Goal: Transaction & Acquisition: Purchase product/service

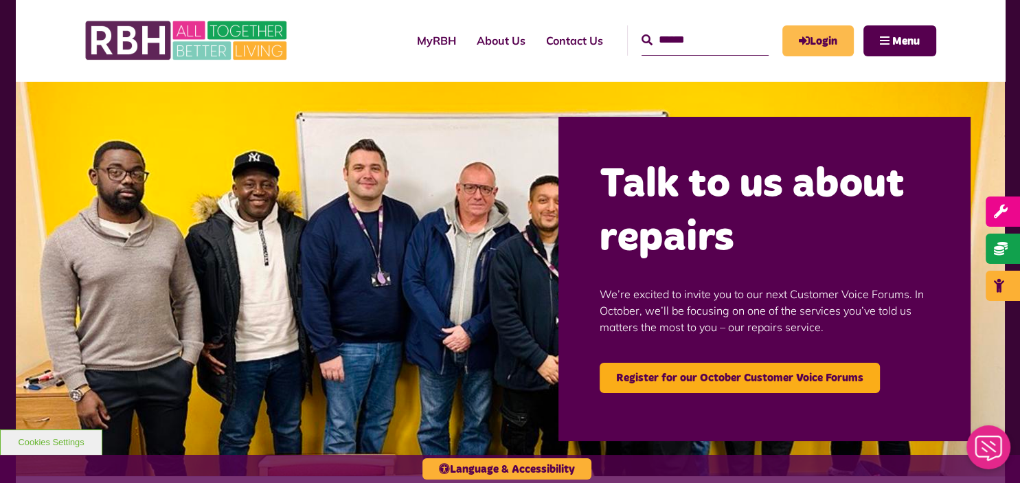
click at [813, 27] on link "Login" at bounding box center [818, 40] width 71 height 31
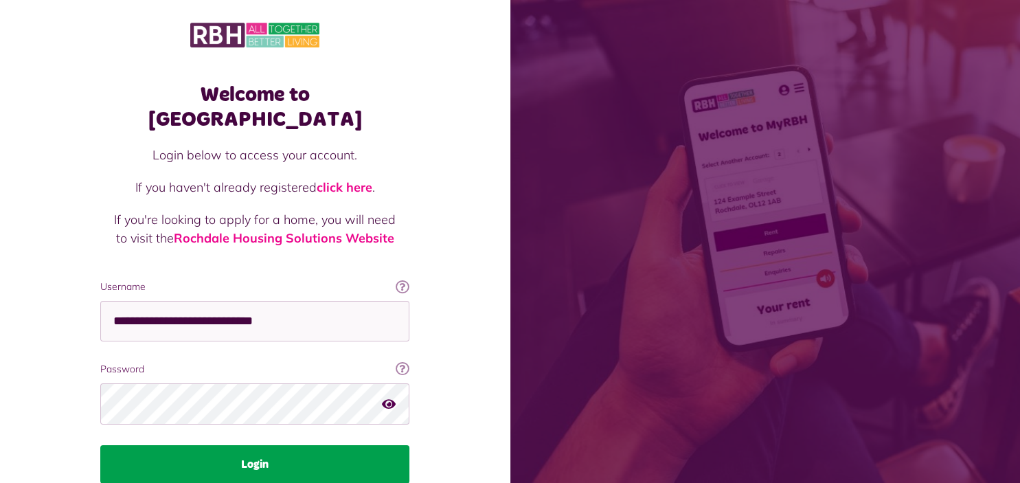
click at [276, 445] on button "Login" at bounding box center [254, 464] width 309 height 38
click at [282, 445] on button "Login" at bounding box center [254, 464] width 309 height 38
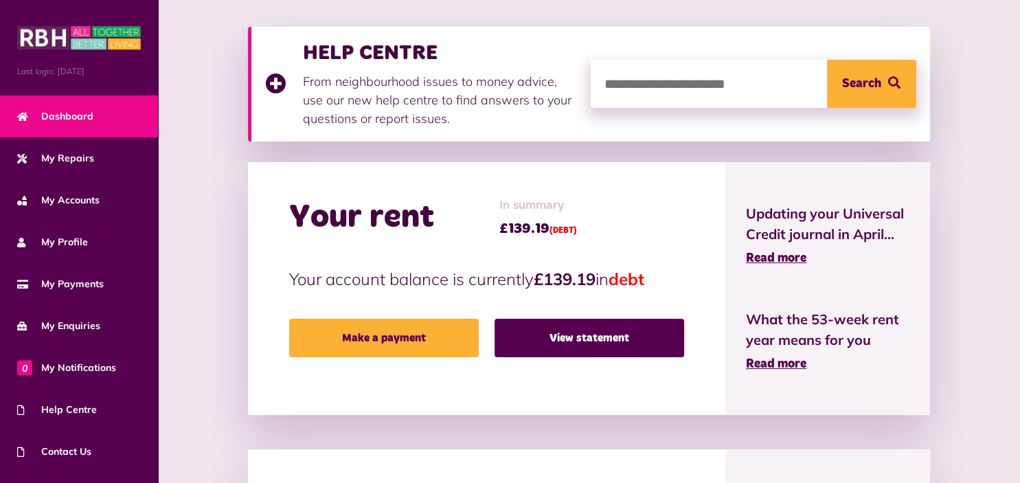
scroll to position [217, 0]
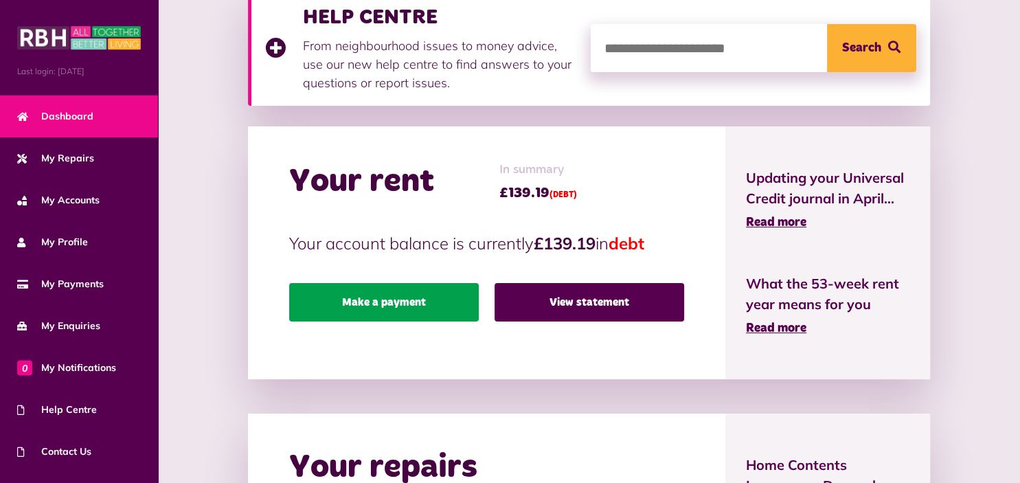
click at [436, 295] on link "Make a payment" at bounding box center [384, 302] width 190 height 38
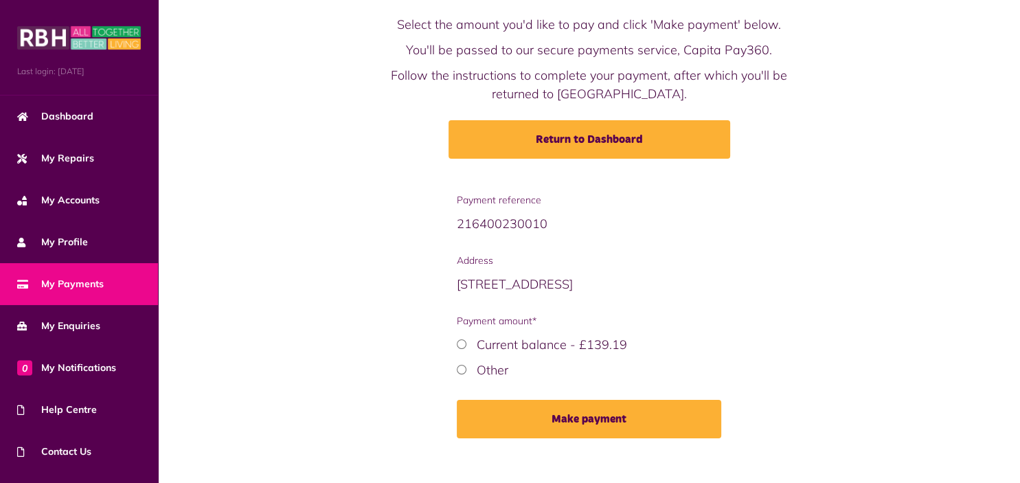
scroll to position [86, 0]
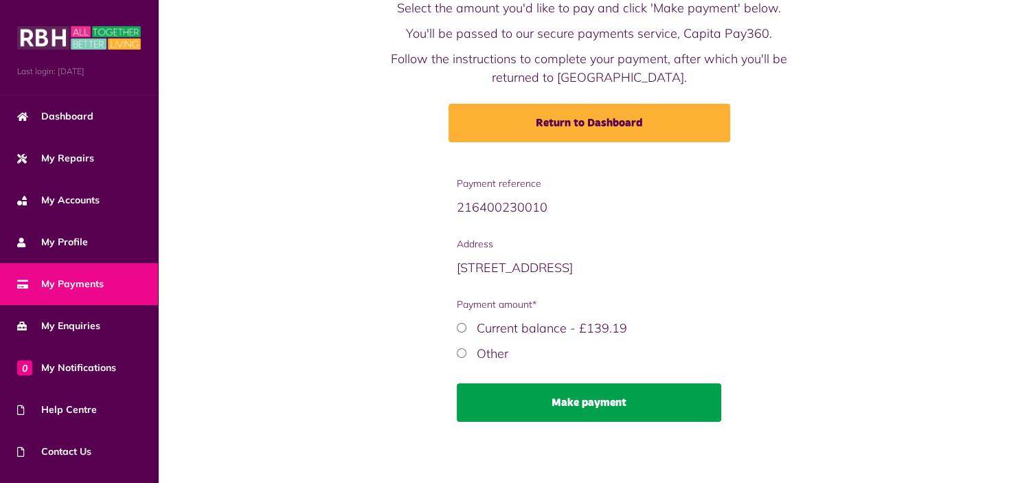
click at [666, 416] on button "Make payment" at bounding box center [589, 402] width 265 height 38
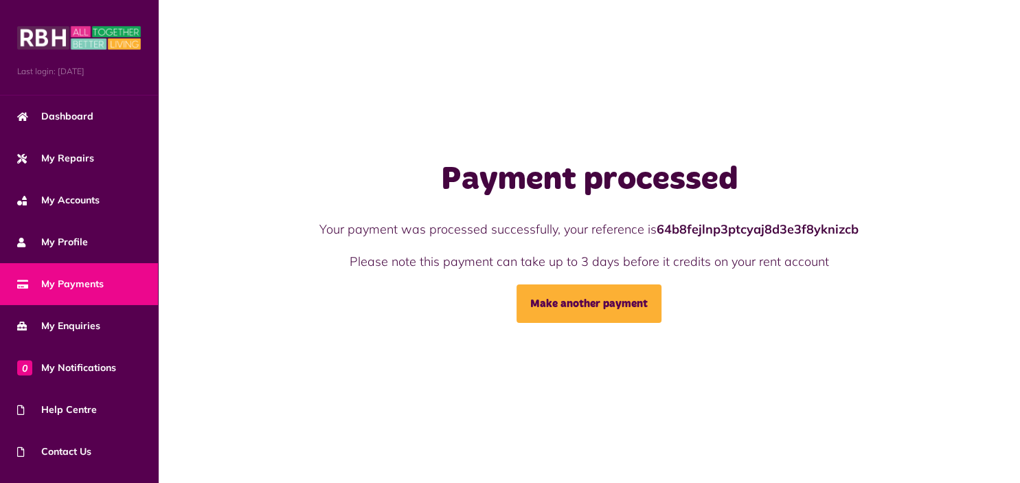
click at [69, 278] on span "My Payments" at bounding box center [60, 284] width 87 height 14
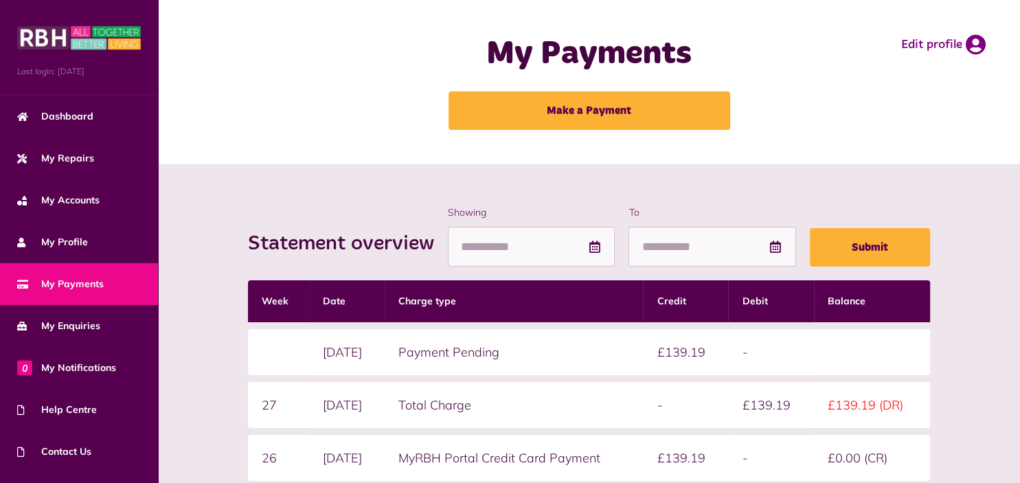
click at [146, 65] on div "Last login: 29/09/2025" at bounding box center [79, 47] width 158 height 95
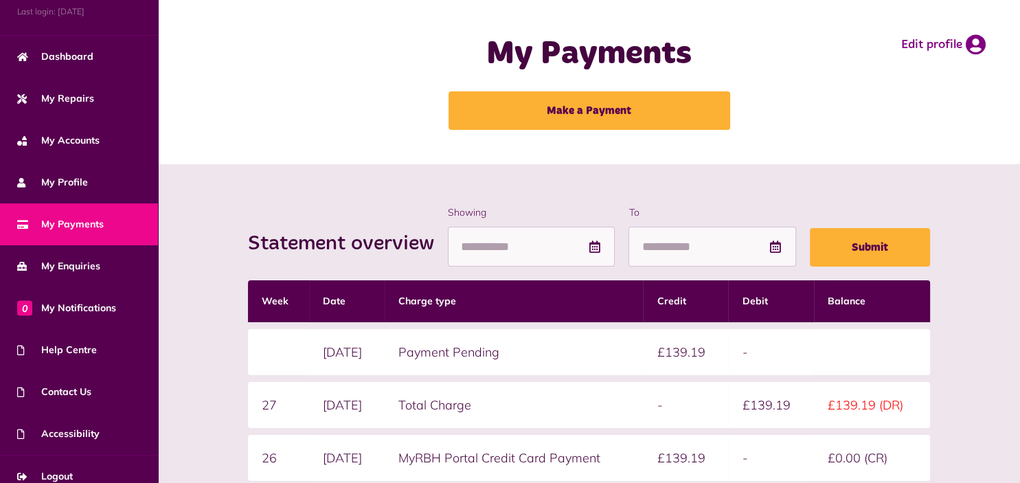
scroll to position [74, 0]
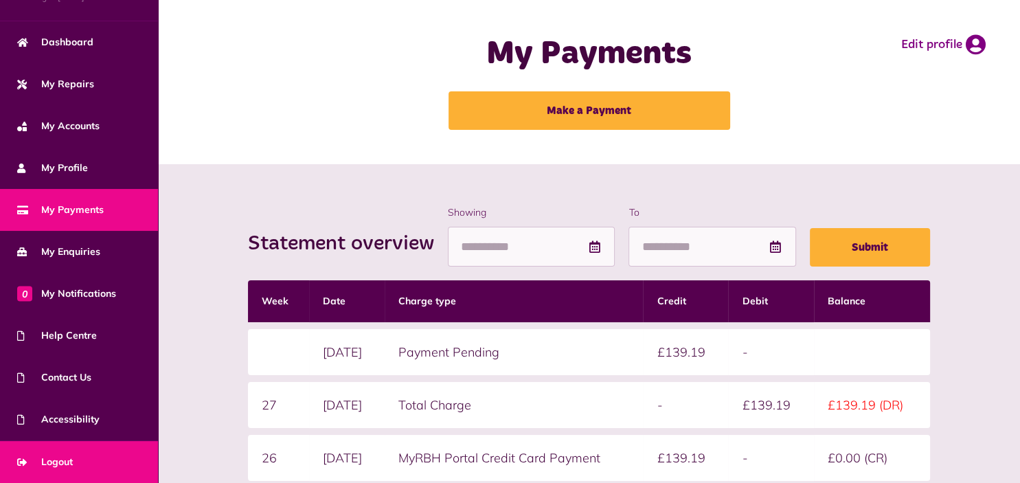
click at [65, 463] on span "Logout" at bounding box center [45, 462] width 56 height 14
